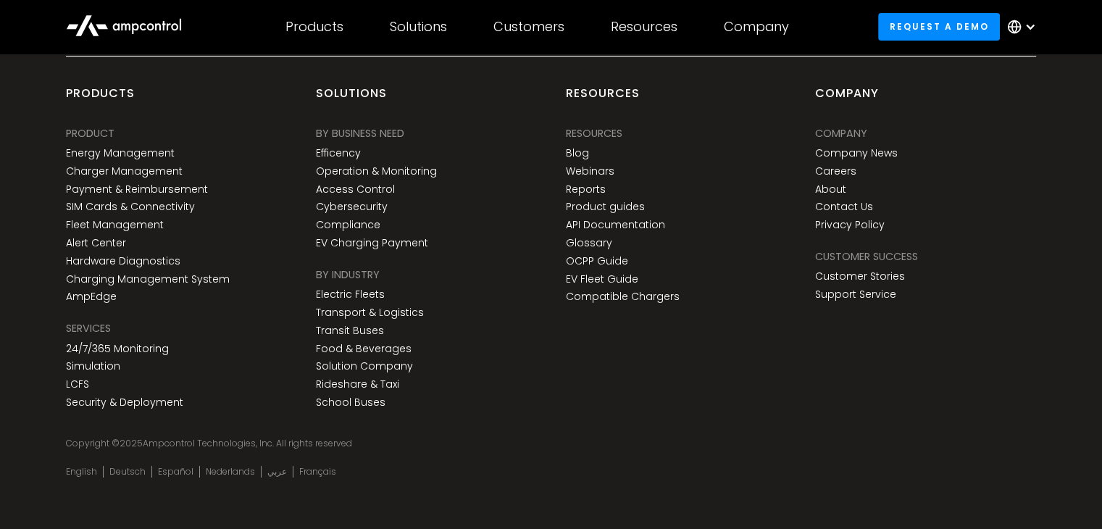
scroll to position [5385, 0]
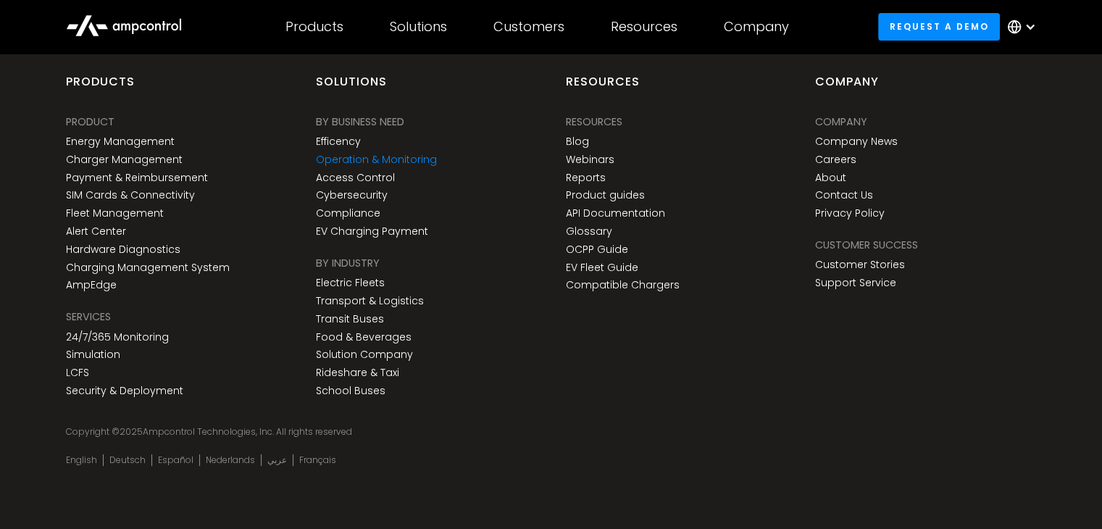
click at [413, 154] on link "Operation & Monitoring" at bounding box center [376, 160] width 121 height 12
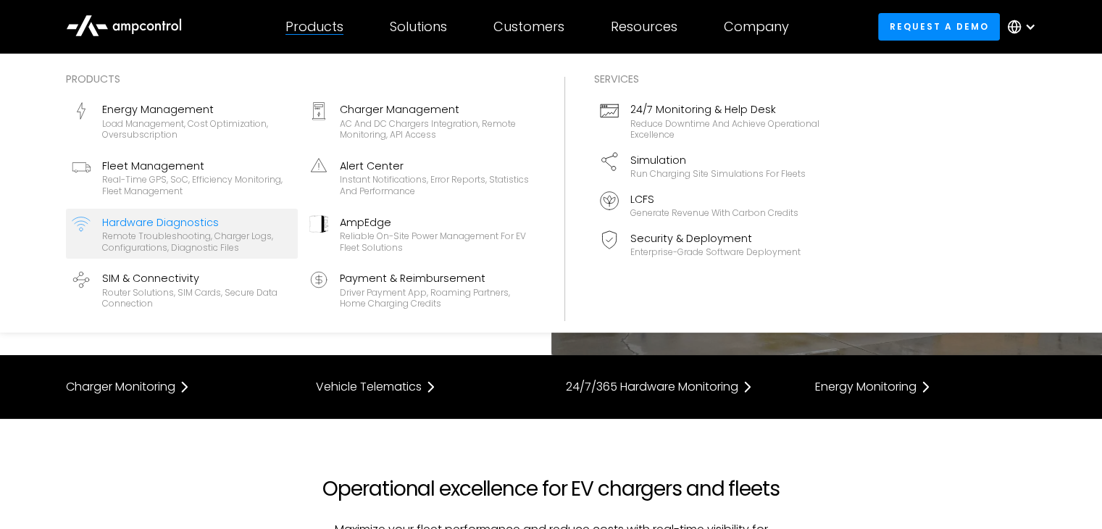
click at [178, 241] on div "Remote troubleshooting, charger logs, configurations, diagnostic files" at bounding box center [197, 241] width 190 height 22
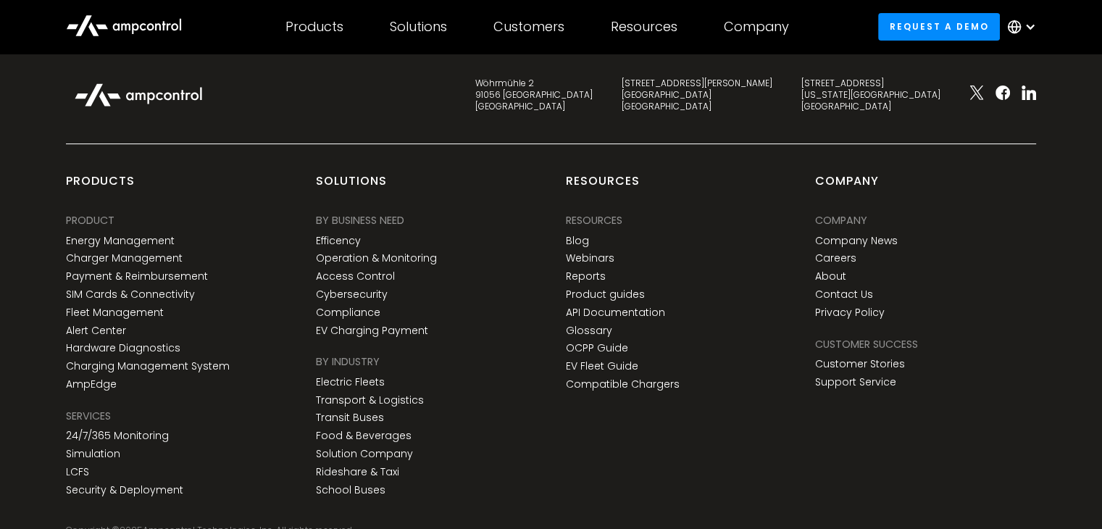
scroll to position [5858, 0]
